Goal: Task Accomplishment & Management: Manage account settings

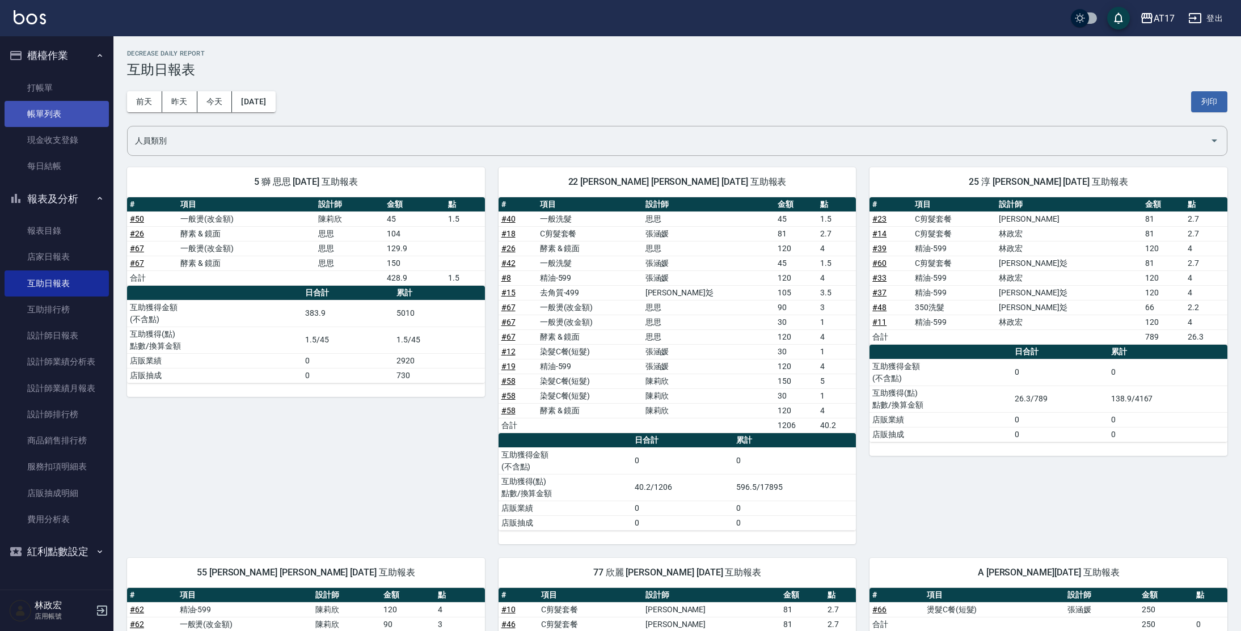
scroll to position [407, 0]
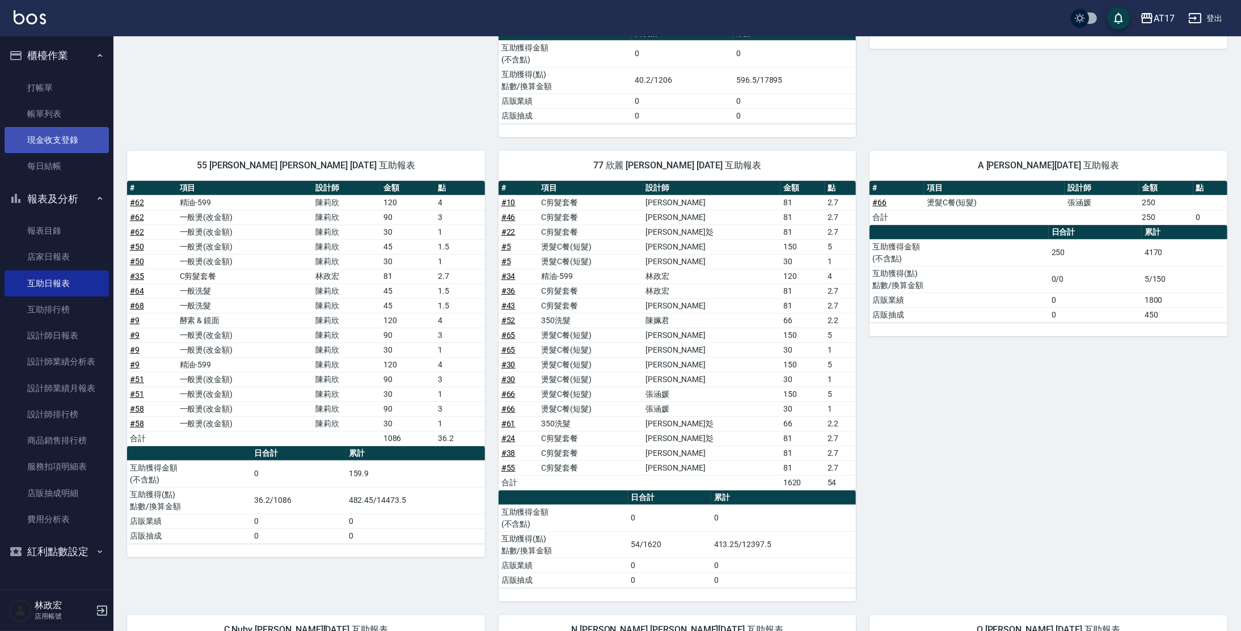
click at [65, 141] on link "現金收支登錄" at bounding box center [57, 140] width 104 height 26
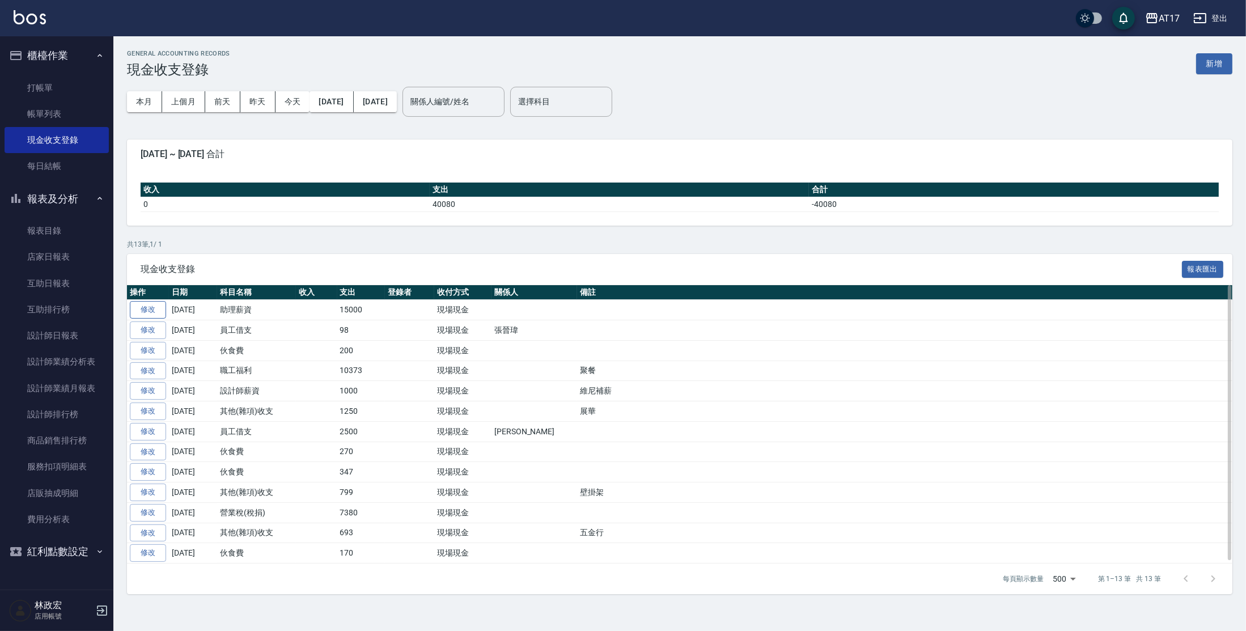
click at [153, 301] on td "修改" at bounding box center [148, 310] width 42 height 20
click at [156, 310] on link "修改" at bounding box center [148, 310] width 36 height 18
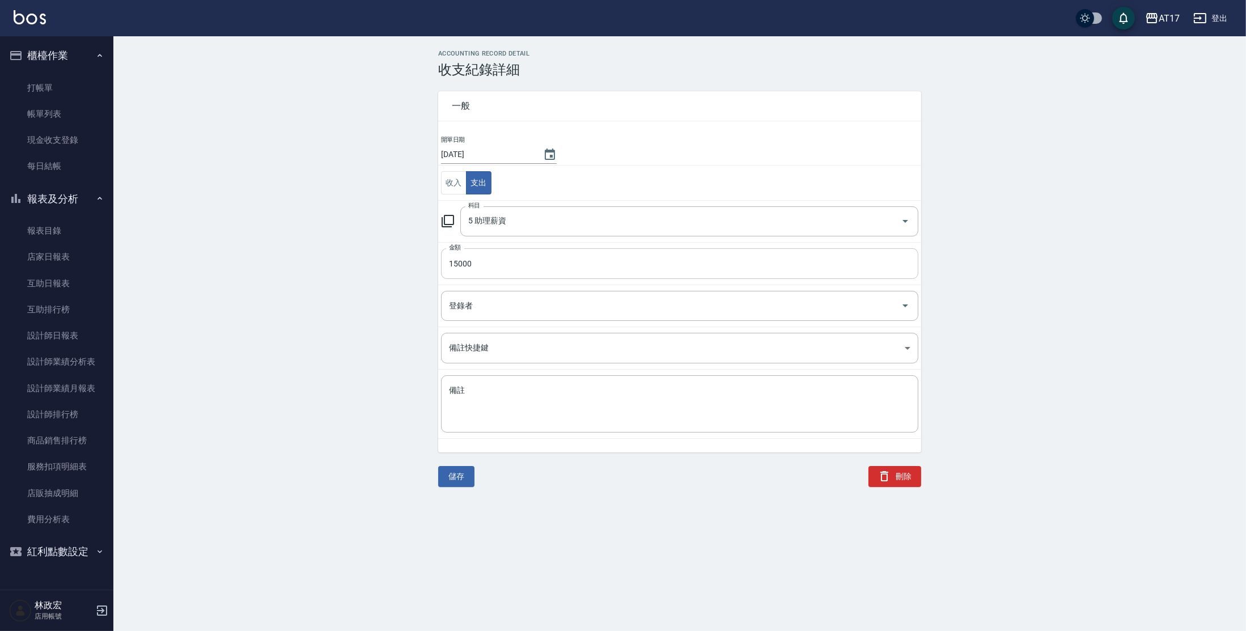
click at [480, 265] on input "15000" at bounding box center [679, 263] width 477 height 31
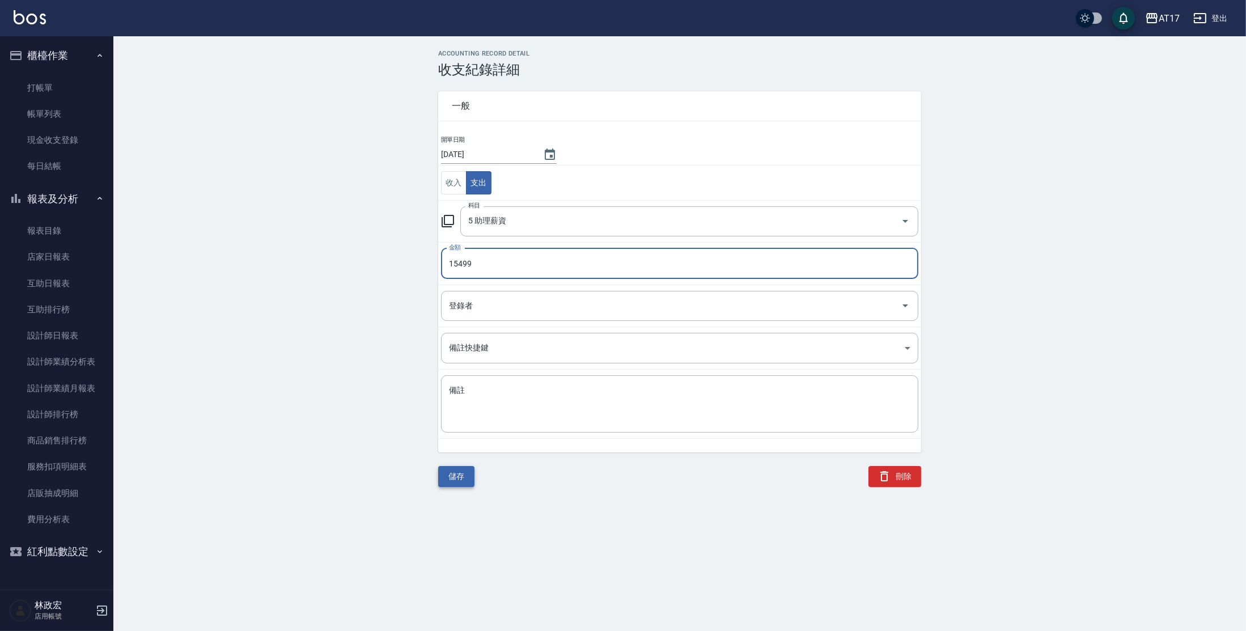
type input "15499"
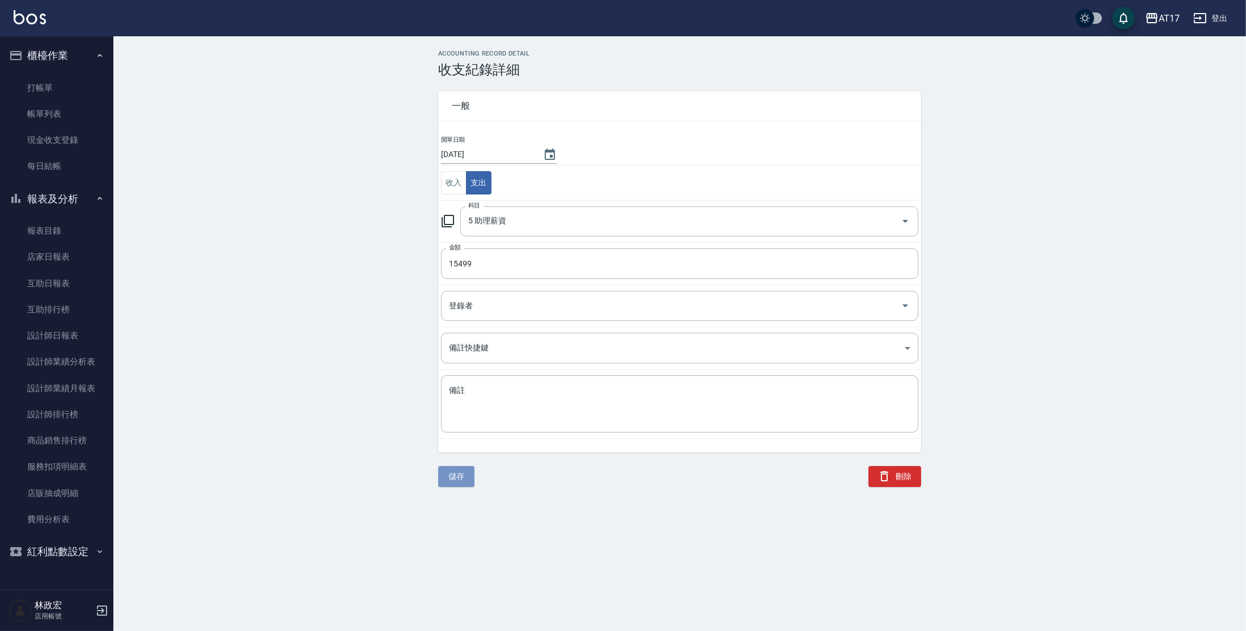
click at [446, 478] on button "儲存" at bounding box center [456, 476] width 36 height 21
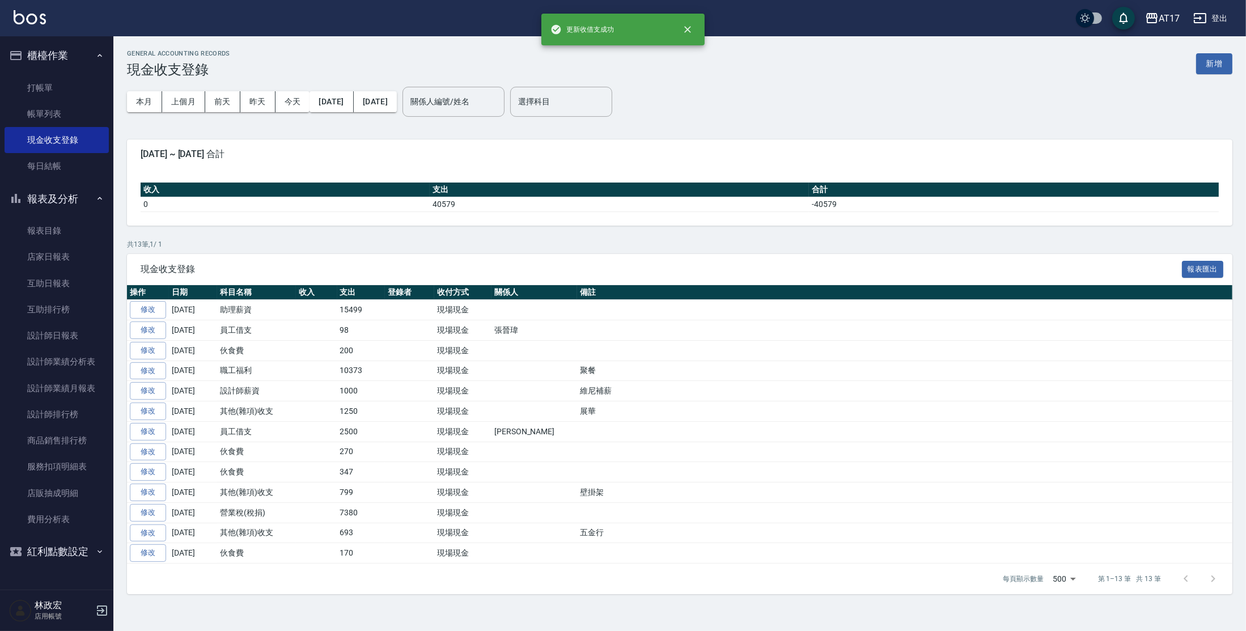
click at [655, 238] on div "GENERAL ACCOUNTING RECORDS 現金收支登錄 新增 本月 上個月 [DATE] [DATE] [DATE] [DATE] [DATE] …" at bounding box center [679, 322] width 1133 height 572
